Goal: Check status

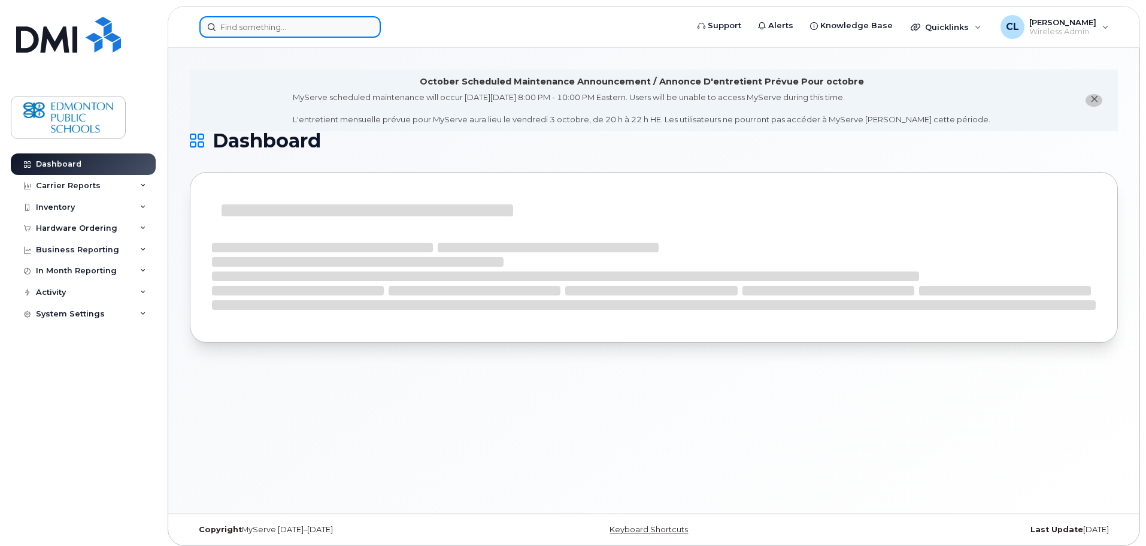
click at [283, 29] on input at bounding box center [289, 27] width 181 height 22
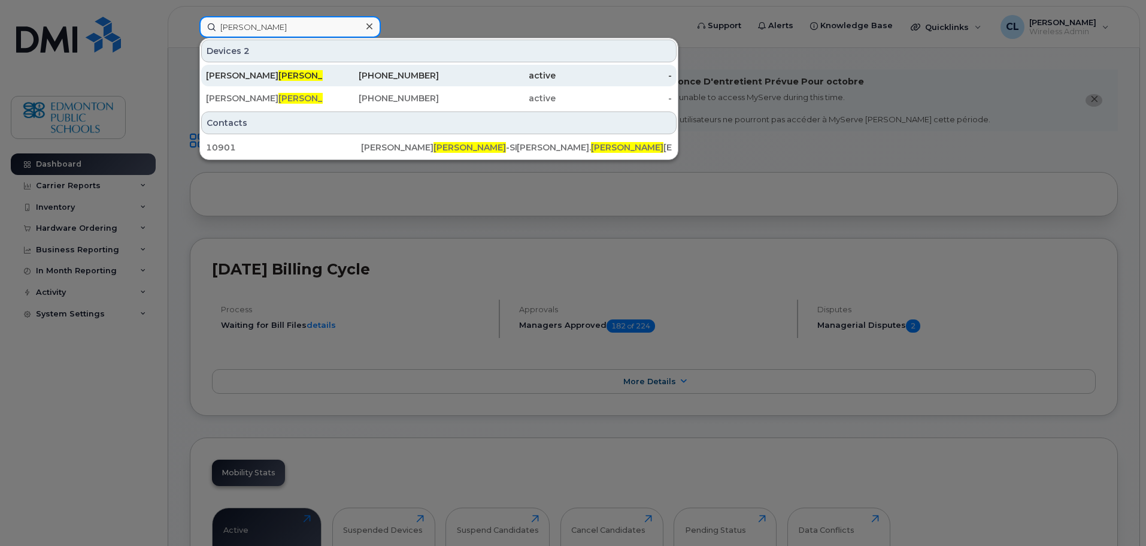
type input "[PERSON_NAME]"
click at [281, 71] on span "[PERSON_NAME]" at bounding box center [315, 75] width 72 height 11
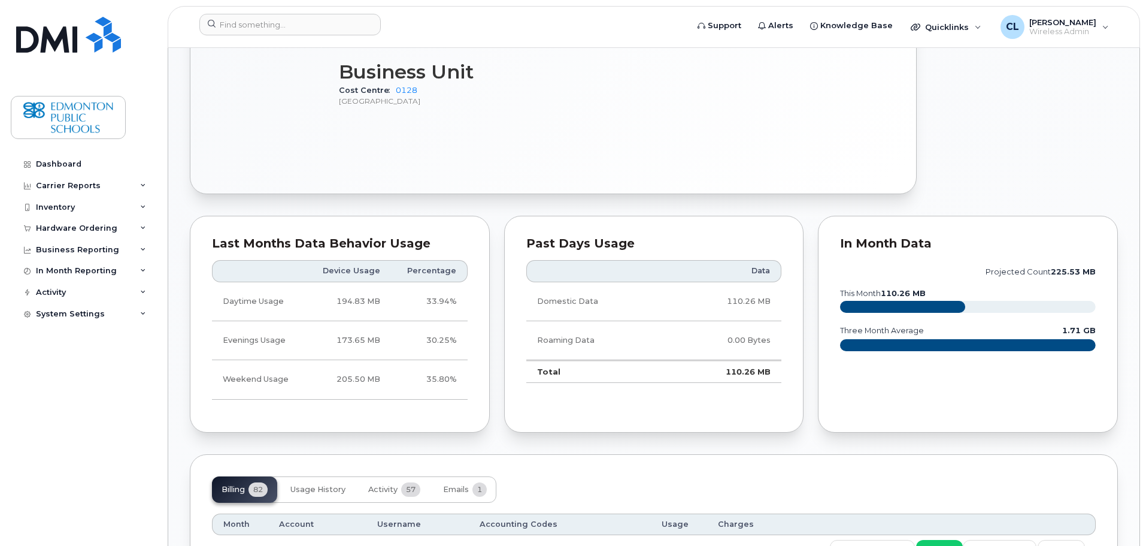
scroll to position [1138, 0]
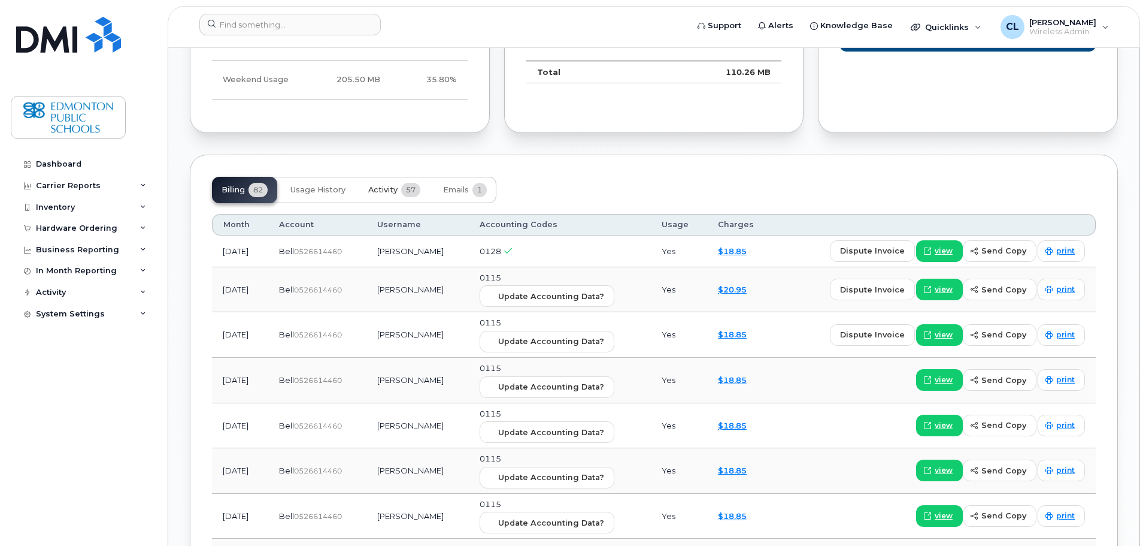
click at [392, 185] on span "Activity" at bounding box center [382, 190] width 29 height 10
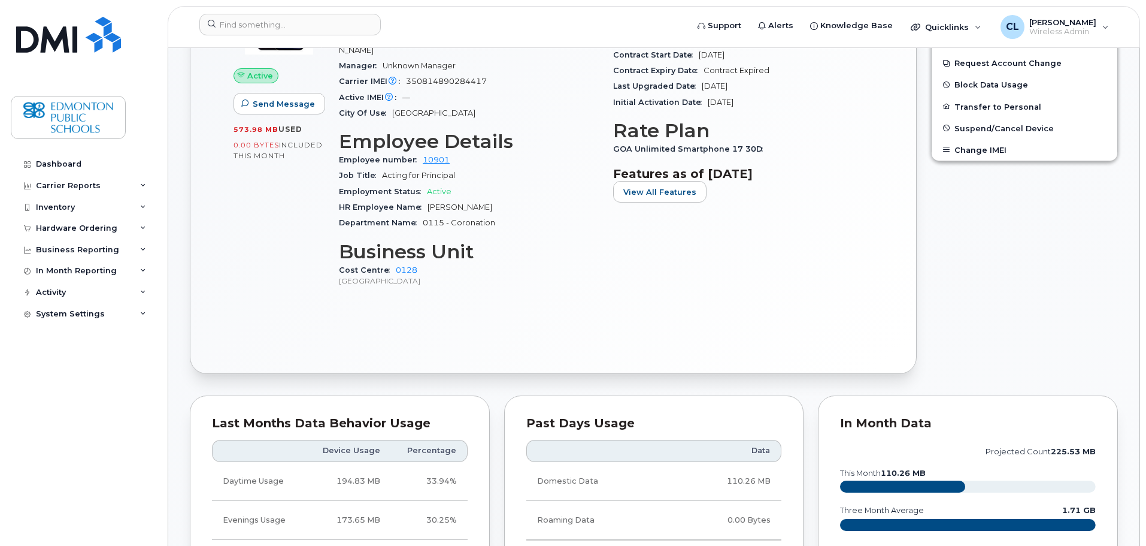
scroll to position [479, 0]
